Goal: Task Accomplishment & Management: Manage account settings

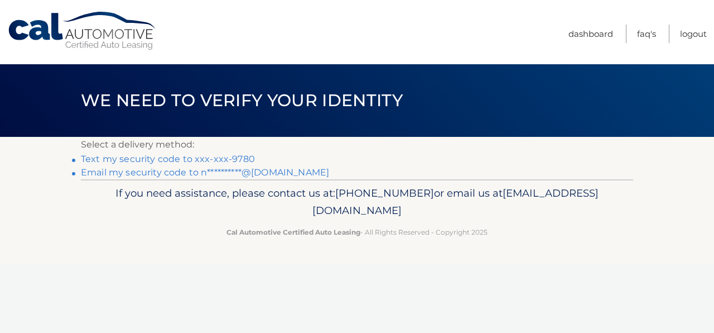
click at [252, 157] on li "Text my security code to xxx-xxx-9780" at bounding box center [357, 158] width 552 height 13
click at [249, 157] on link "Text my security code to xxx-xxx-9780" at bounding box center [168, 158] width 174 height 11
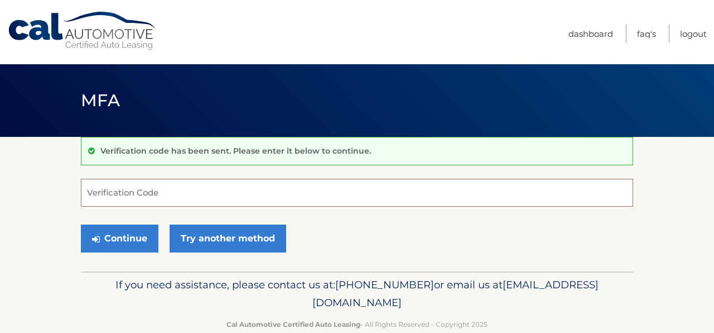
click at [249, 190] on input "Verification Code" at bounding box center [357, 193] width 552 height 28
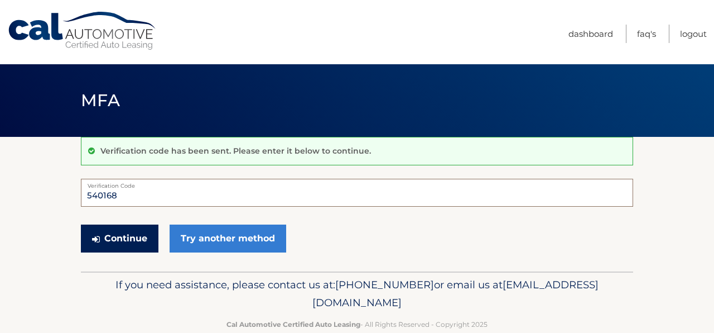
type input "540168"
click at [135, 243] on button "Continue" at bounding box center [120, 238] width 78 height 28
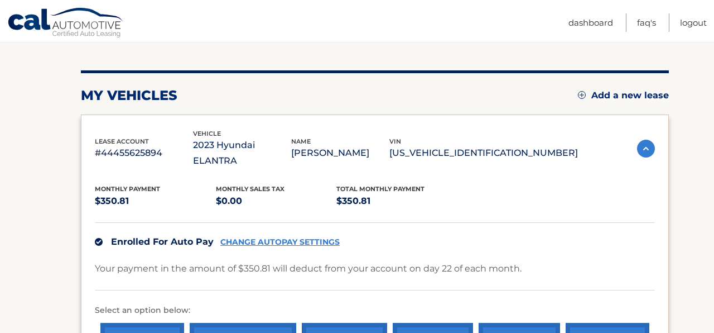
scroll to position [140, 0]
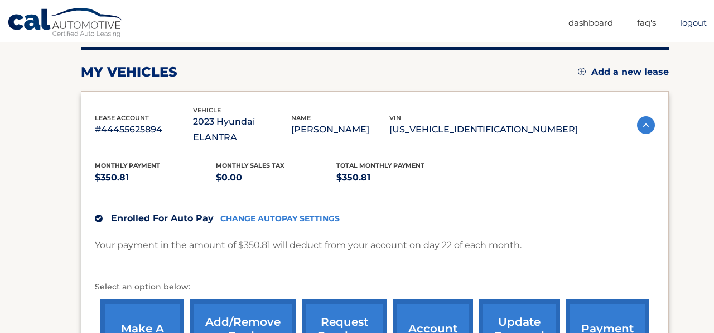
click at [686, 22] on link "Logout" at bounding box center [693, 22] width 27 height 18
